Goal: Task Accomplishment & Management: Use online tool/utility

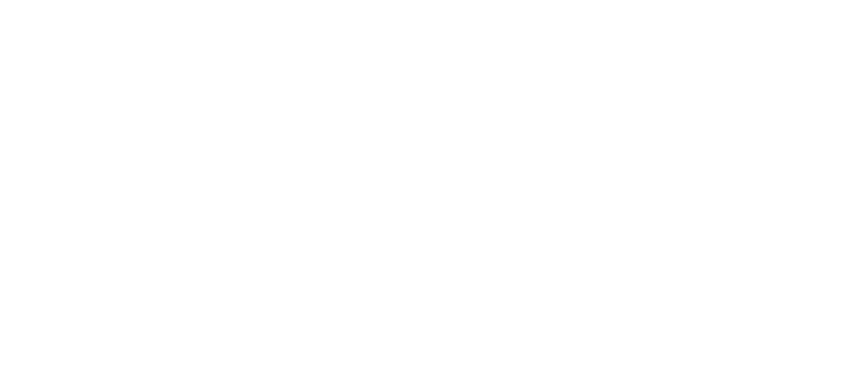
select select "*"
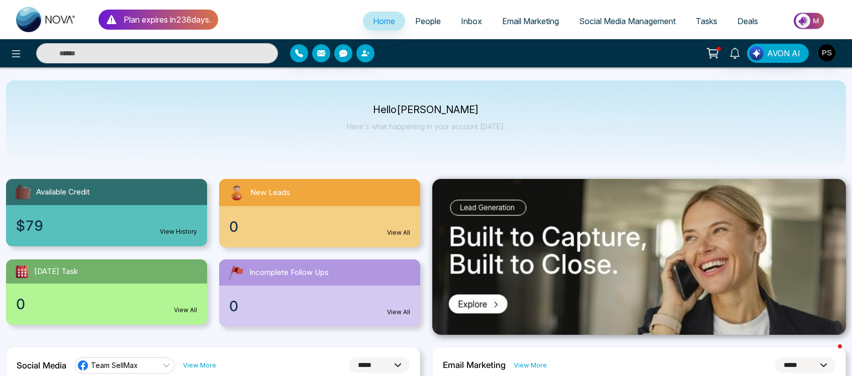
click at [535, 16] on span "Email Marketing" at bounding box center [530, 21] width 57 height 10
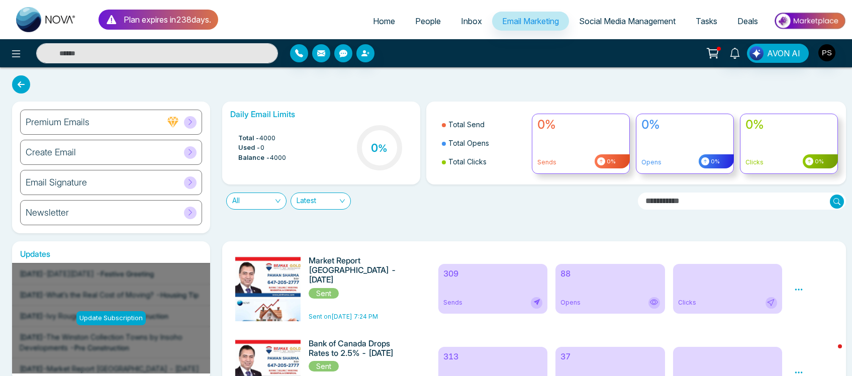
click at [109, 214] on div "Newsletter" at bounding box center [111, 212] width 182 height 25
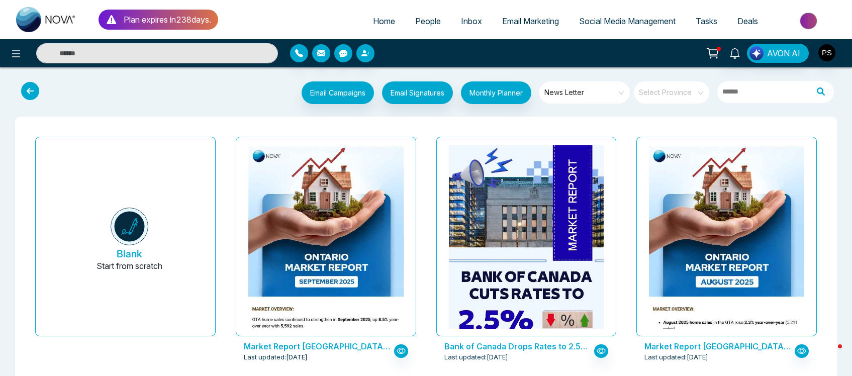
click at [463, 109] on div "Email Campaigns Start from scratch? View my campaigns Email Signatures Monthly …" at bounding box center [426, 93] width 836 height 33
click at [621, 94] on span "News Letter" at bounding box center [585, 92] width 82 height 15
click at [701, 111] on div "Email Campaigns Start from scratch? View my campaigns Email Signatures Monthly …" at bounding box center [426, 93] width 852 height 37
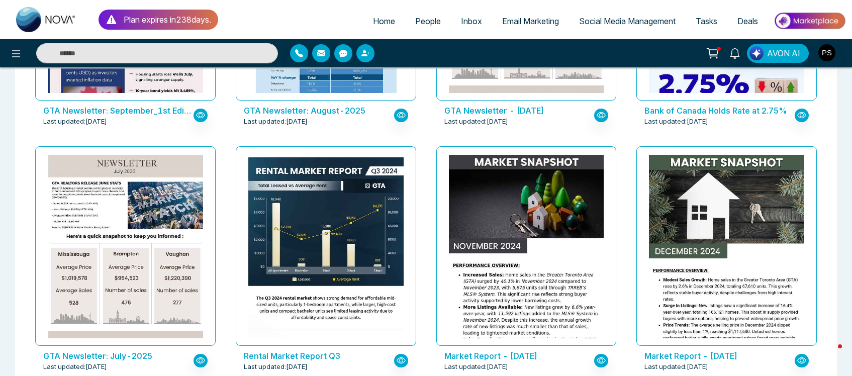
scroll to position [511, 0]
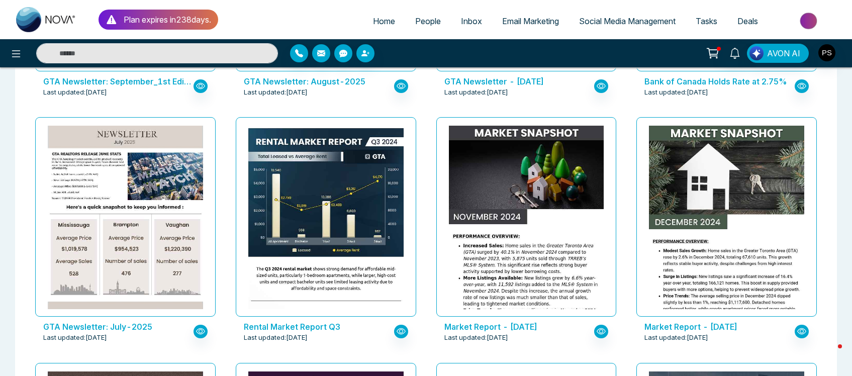
click at [850, 6] on div "Plan expires [DATE] s . Home People Inbox Email Marketing Social Media Manageme…" at bounding box center [426, 19] width 852 height 39
drag, startPoint x: 850, startPoint y: 6, endPoint x: 857, endPoint y: 14, distance: 10.0
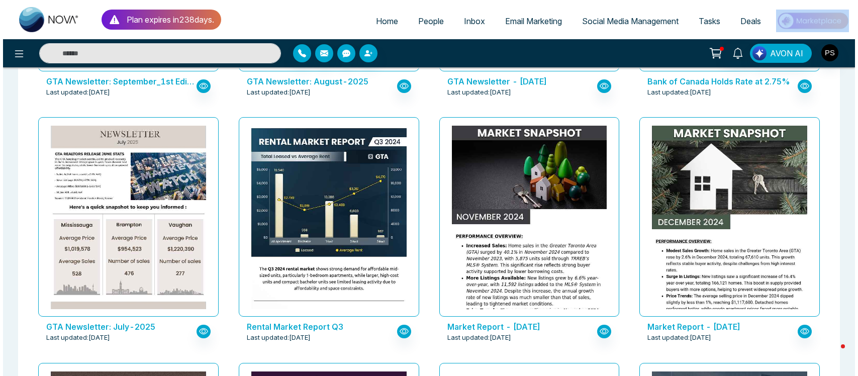
scroll to position [0, 0]
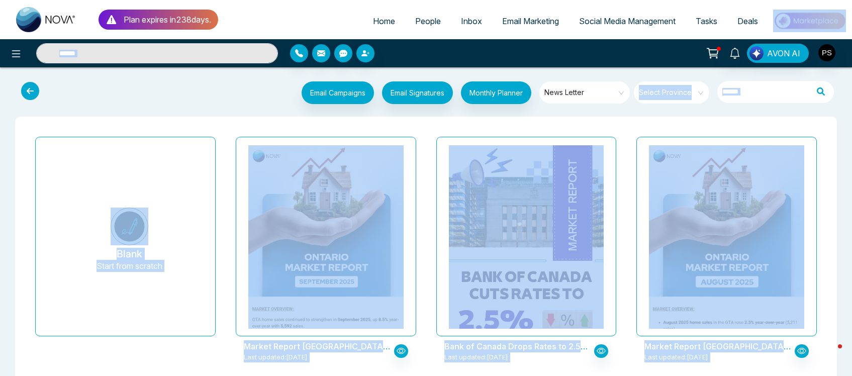
click at [589, 24] on span "Social Media Management" at bounding box center [627, 21] width 97 height 10
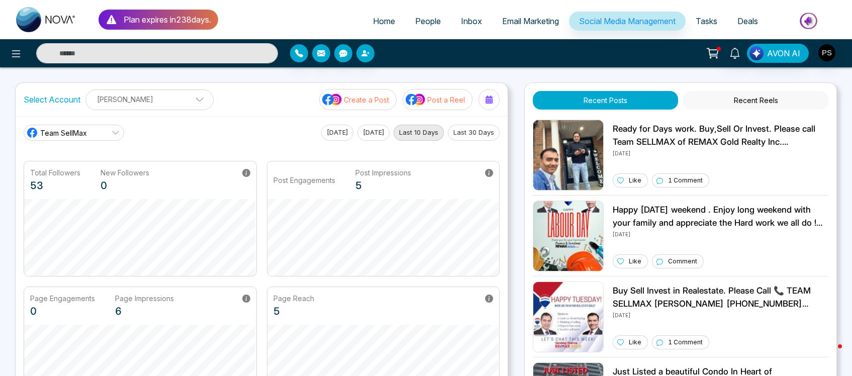
click at [472, 24] on span "Inbox" at bounding box center [471, 21] width 21 height 10
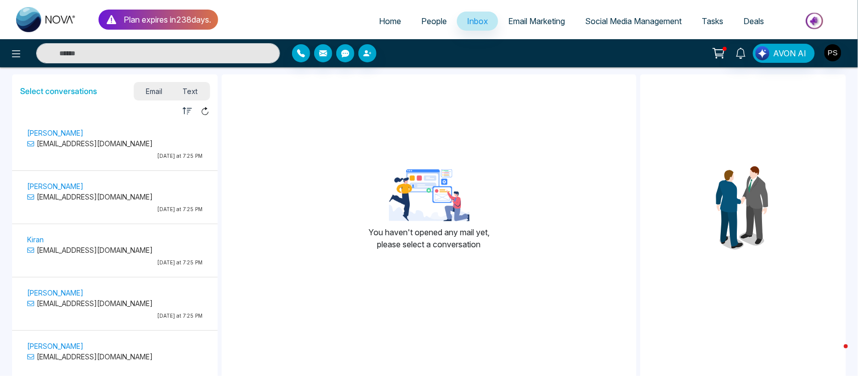
click at [123, 138] on p "[EMAIL_ADDRESS][DOMAIN_NAME]" at bounding box center [114, 143] width 175 height 11
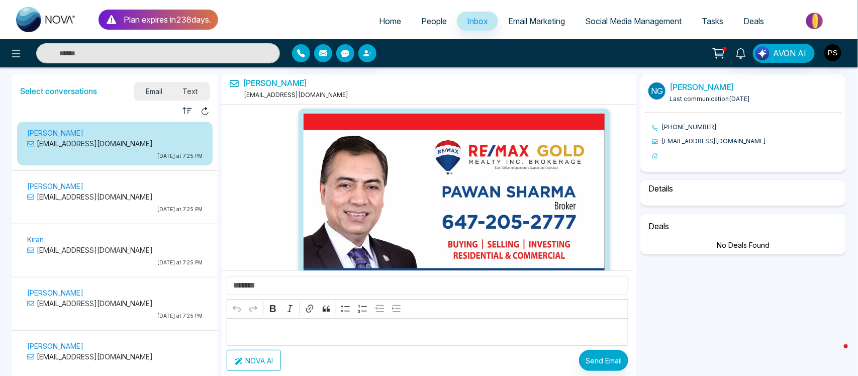
select select "**********"
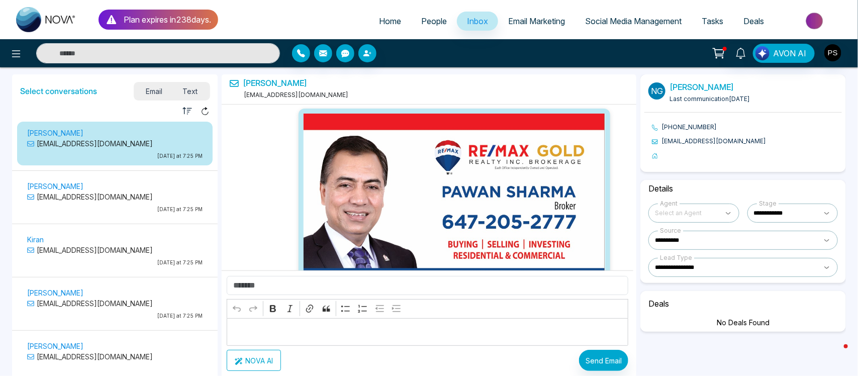
select select "****"
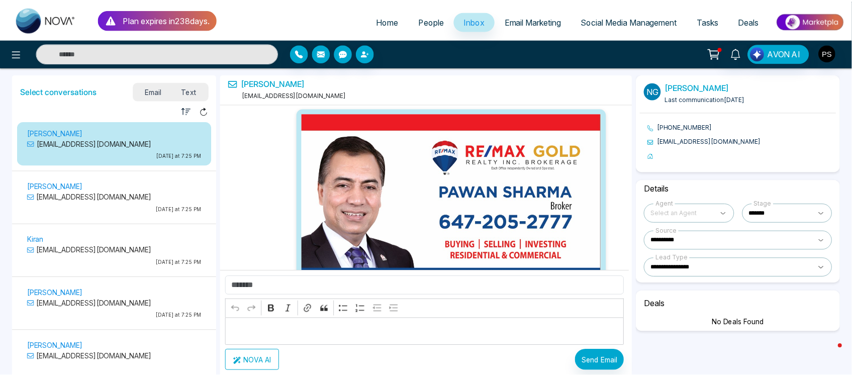
scroll to position [11675, 0]
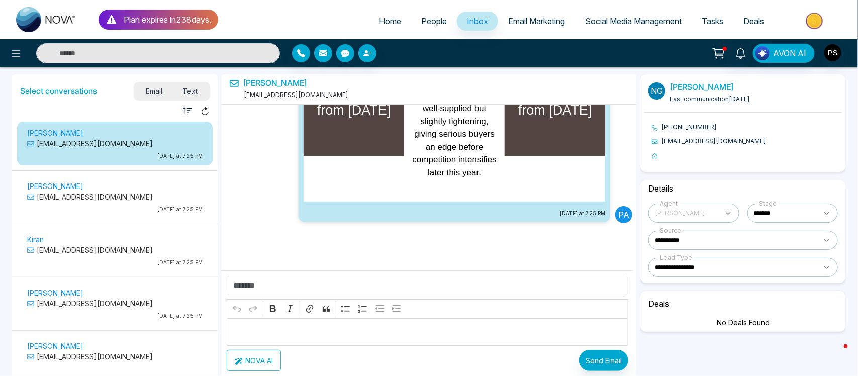
click at [541, 14] on link "Email Marketing" at bounding box center [536, 21] width 77 height 19
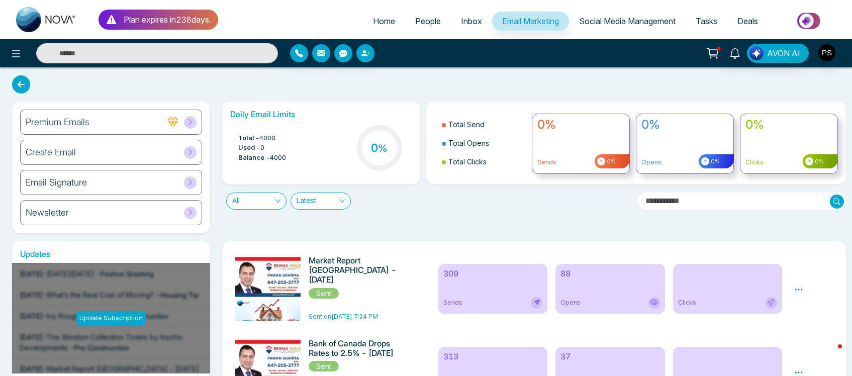
click at [140, 207] on div "Newsletter" at bounding box center [111, 212] width 182 height 25
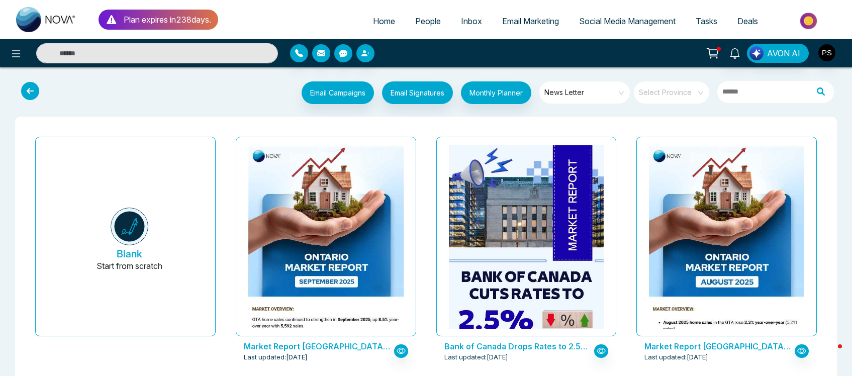
click at [140, 207] on button "Blank Start from scratch" at bounding box center [129, 240] width 155 height 191
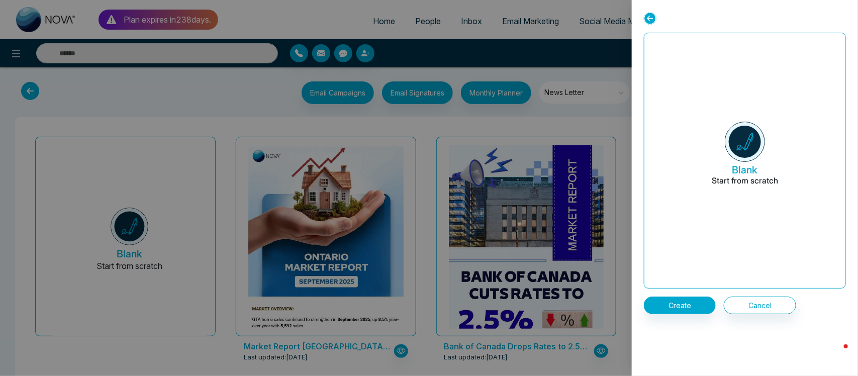
click at [611, 127] on div at bounding box center [429, 188] width 858 height 376
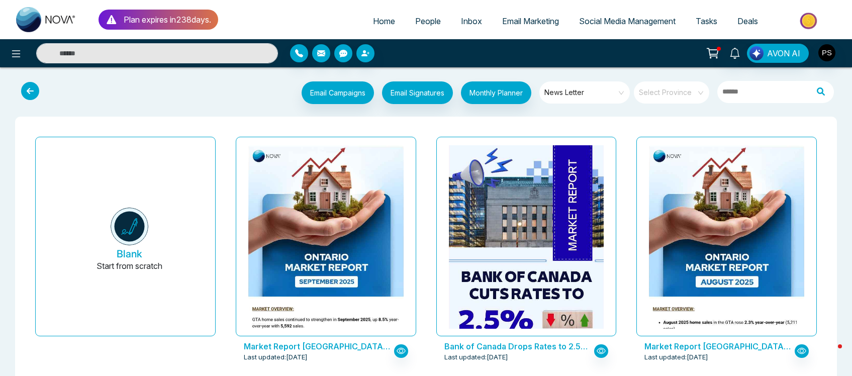
click at [388, 21] on span "Home" at bounding box center [384, 21] width 22 height 10
select select "*"
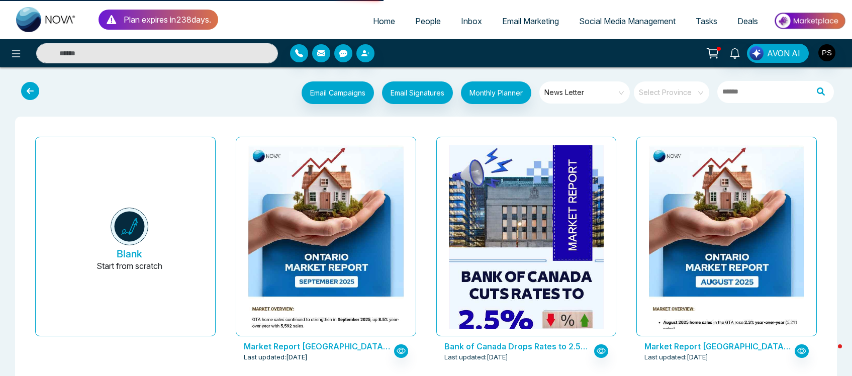
select select "*"
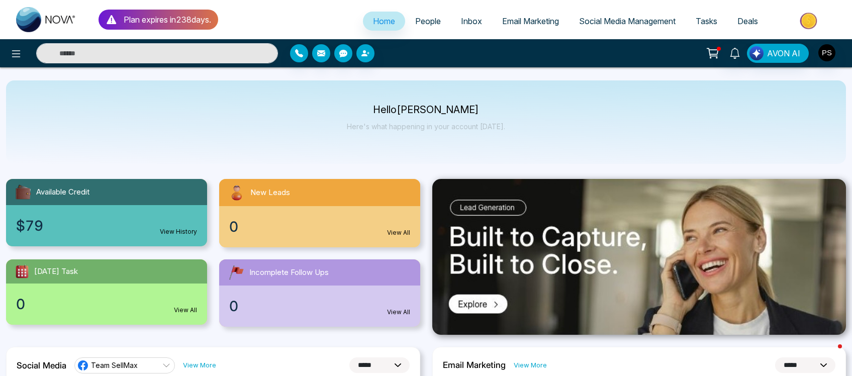
click at [710, 19] on span "Tasks" at bounding box center [707, 21] width 22 height 10
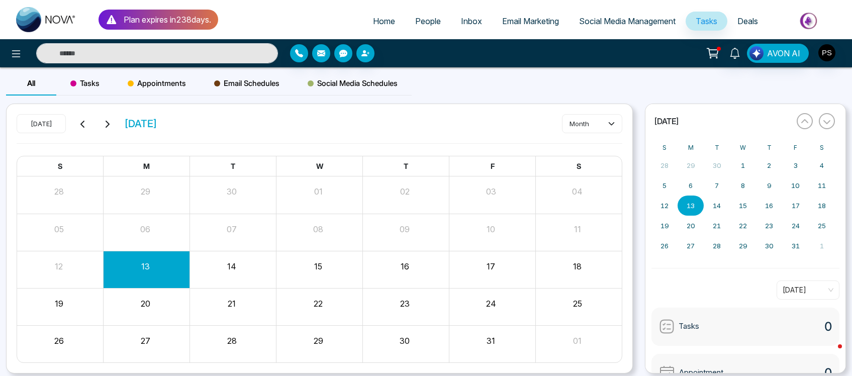
click at [752, 30] on link "Deals" at bounding box center [747, 21] width 41 height 19
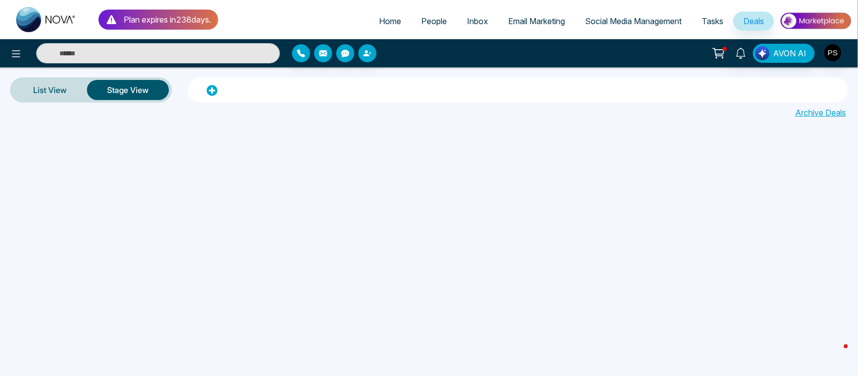
click at [709, 24] on span "Tasks" at bounding box center [713, 21] width 22 height 10
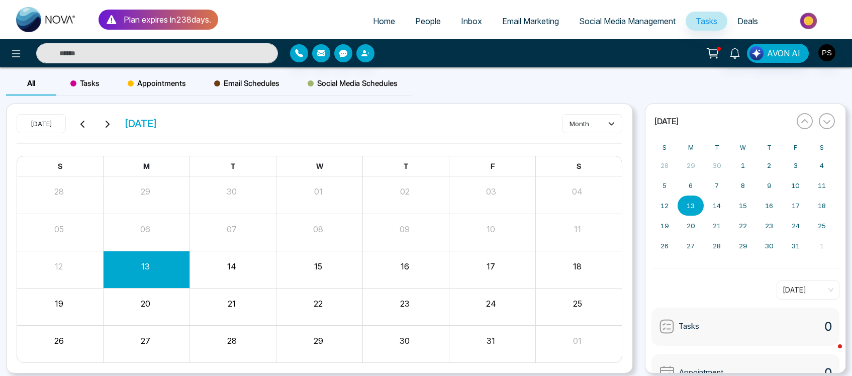
click at [656, 25] on span "Social Media Management" at bounding box center [627, 21] width 97 height 10
